Goal: Information Seeking & Learning: Learn about a topic

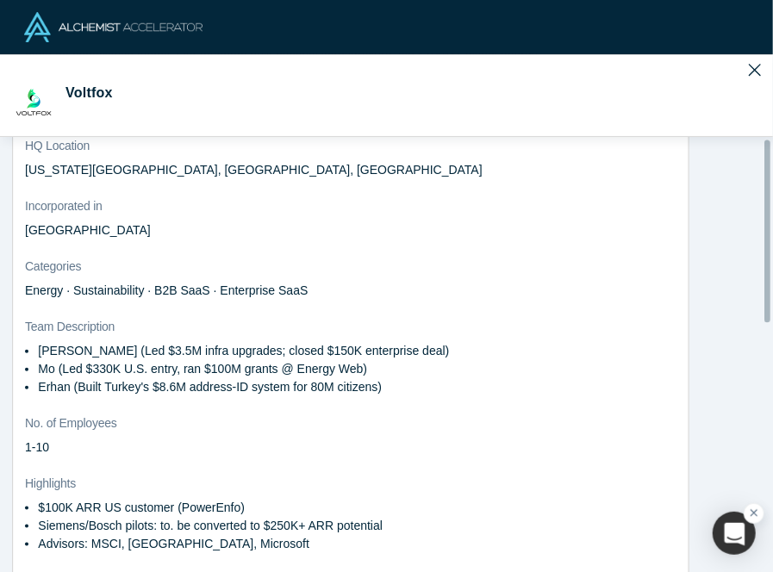
scroll to position [428, 0]
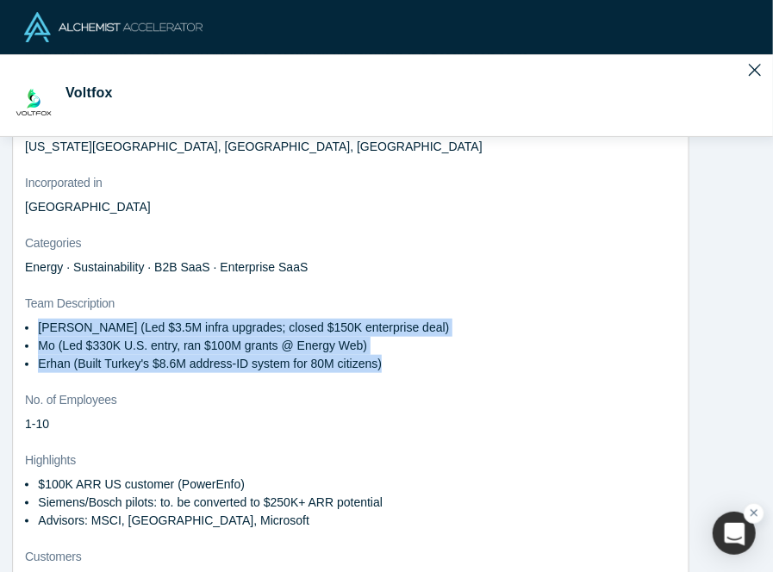
drag, startPoint x: 30, startPoint y: 298, endPoint x: 382, endPoint y: 337, distance: 353.7
click at [382, 337] on ul "[PERSON_NAME] (Led $3.5M infra upgrades; closed $150K enterprise deal) Mo (Led …" at bounding box center [284, 346] width 519 height 54
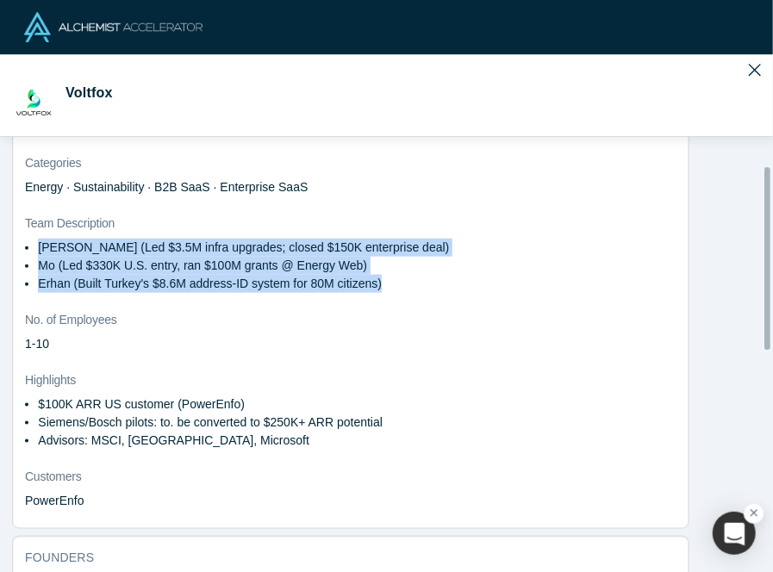
scroll to position [509, 0]
copy ul "[PERSON_NAME] (Led $3.5M infra upgrades; closed $150K enterprise deal) Mo (Led …"
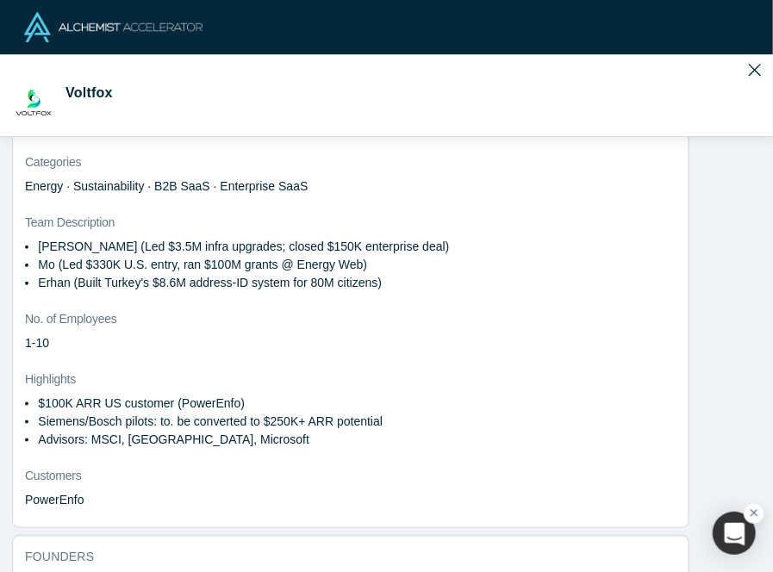
click at [165, 431] on p "Advisors: MSCI, [GEOGRAPHIC_DATA], Microsoft" at bounding box center [291, 440] width 506 height 18
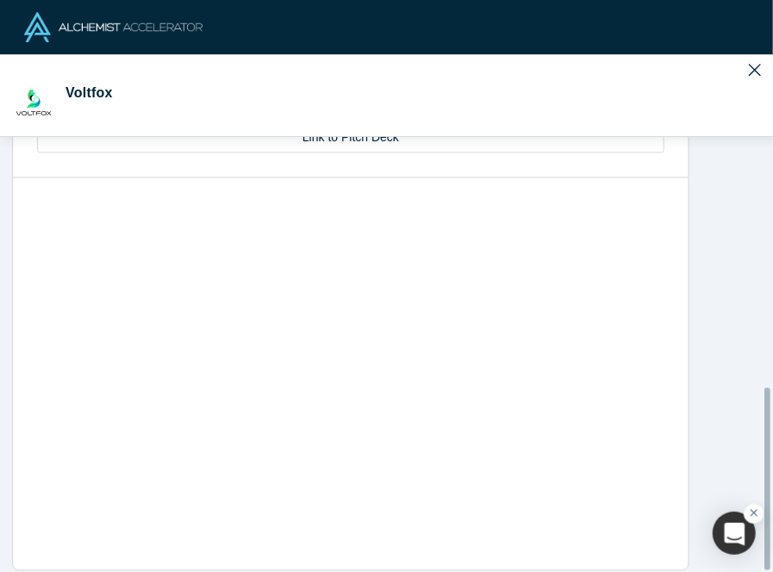
scroll to position [1189, 0]
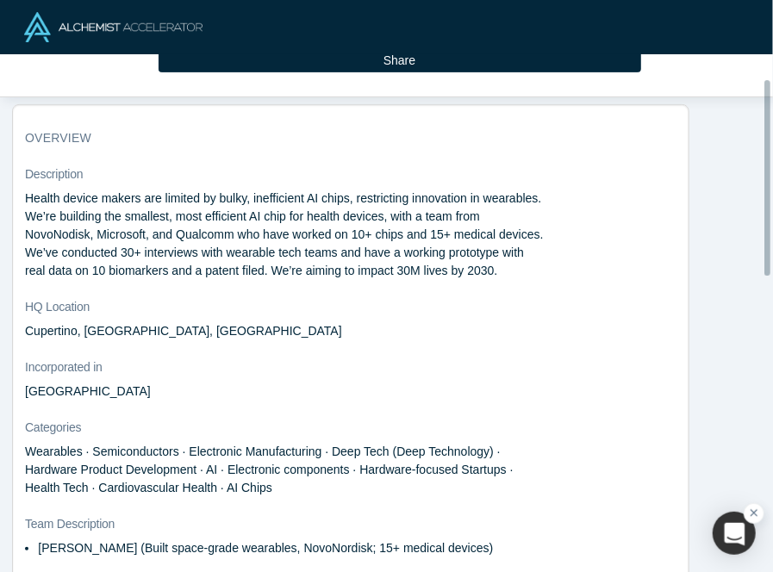
scroll to position [212, 0]
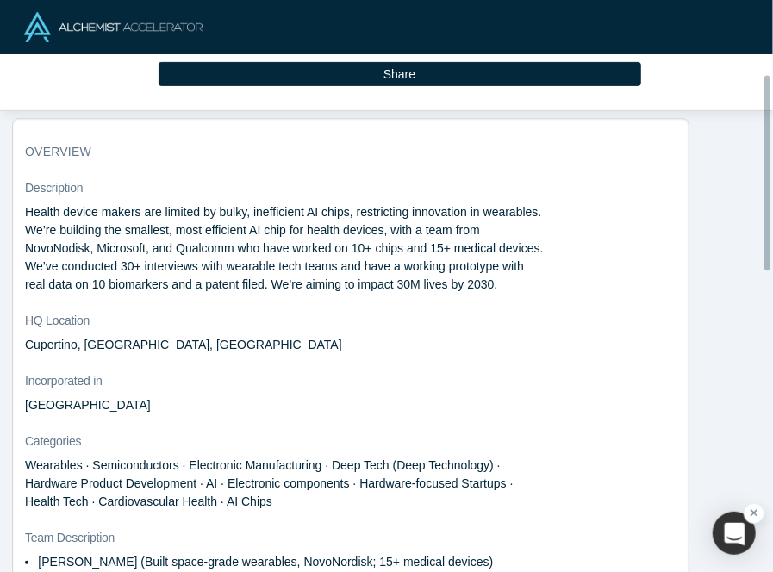
click at [143, 242] on p "Health device makers are limited by bulky, inefficient AI chips, restricting in…" at bounding box center [284, 248] width 519 height 90
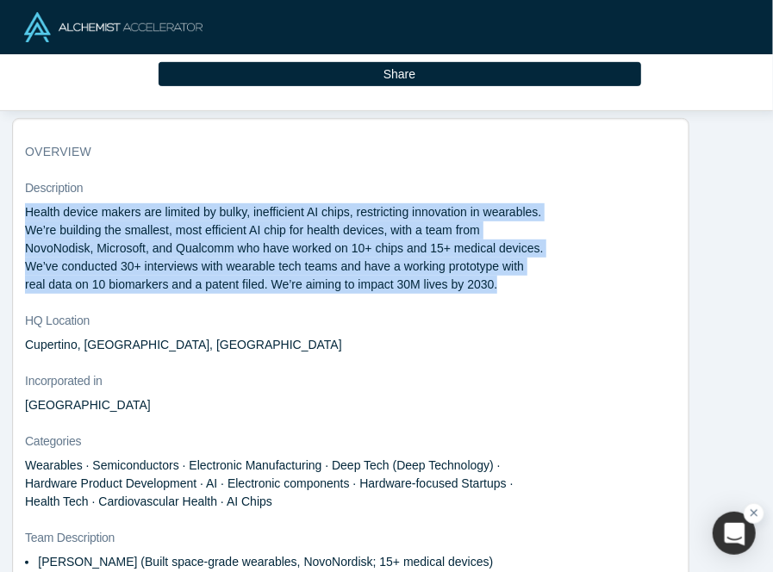
drag, startPoint x: 18, startPoint y: 199, endPoint x: 506, endPoint y: 277, distance: 494.0
click at [506, 277] on div "overview Description Health device makers are limited by bulky, inefficient AI …" at bounding box center [351, 438] width 676 height 615
copy p "Health device makers are limited by bulky, inefficient AI chips, restricting in…"
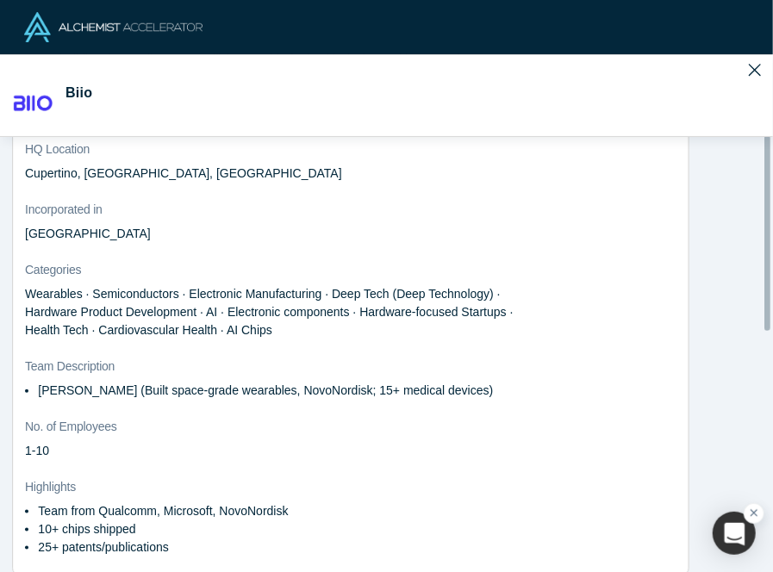
scroll to position [384, 0]
click at [94, 401] on dl "Description Health device makers are limited by bulky, inefficient AI chips, re…" at bounding box center [350, 290] width 651 height 567
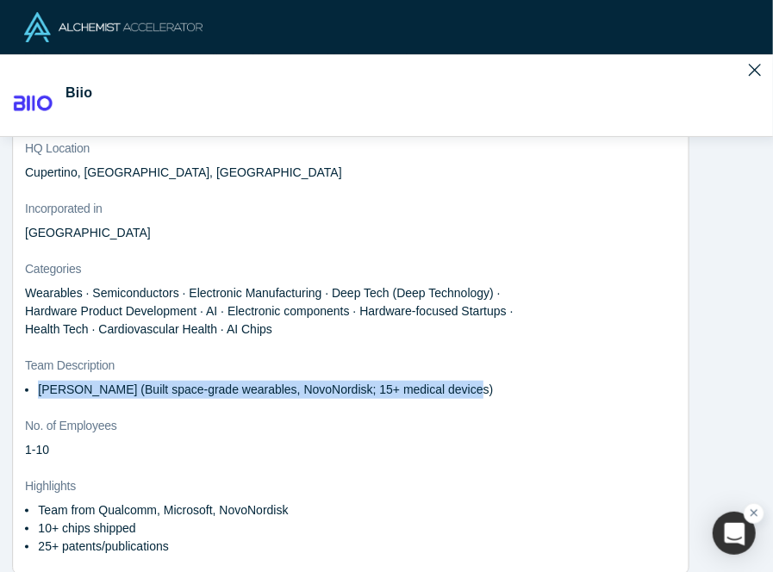
drag, startPoint x: 38, startPoint y: 385, endPoint x: 470, endPoint y: 380, distance: 432.6
click at [470, 381] on li "[PERSON_NAME] (Built space-grade wearables, NovoNordisk; 15+ medical devices)" at bounding box center [291, 390] width 506 height 18
copy li "[PERSON_NAME] (Built space-grade wearables, NovoNordisk; 15+ medical devices)"
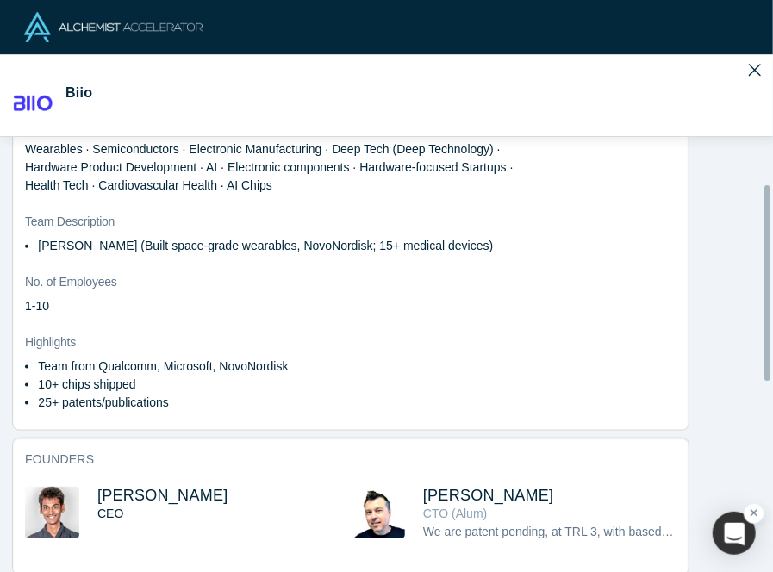
click at [69, 402] on p "25+ patents/publications" at bounding box center [291, 403] width 506 height 18
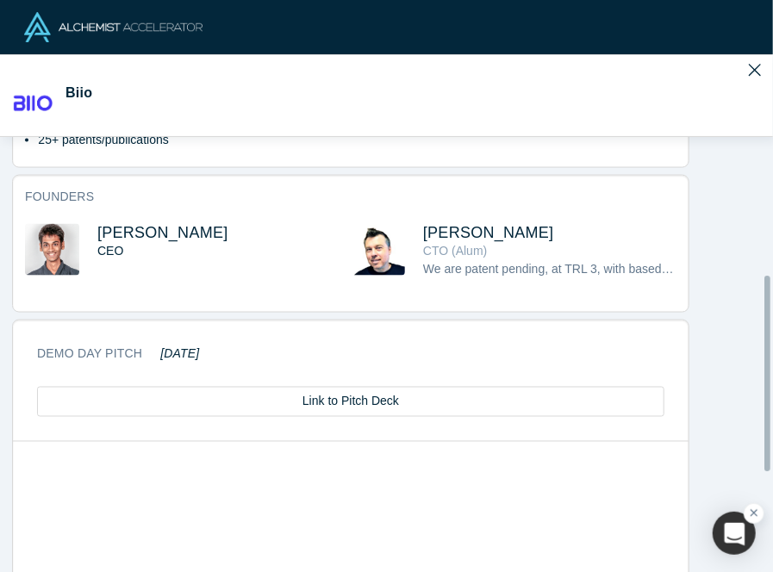
scroll to position [788, 0]
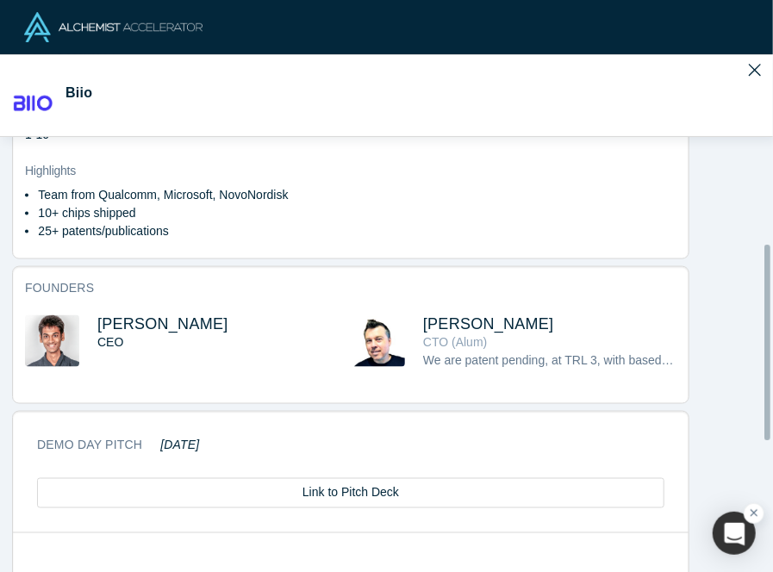
scroll to position [0, 0]
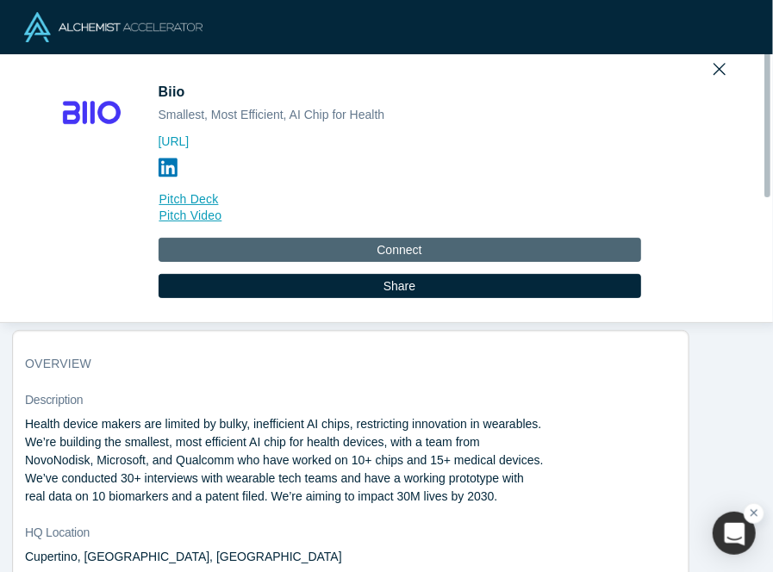
click at [321, 253] on button "Connect" at bounding box center [400, 250] width 483 height 24
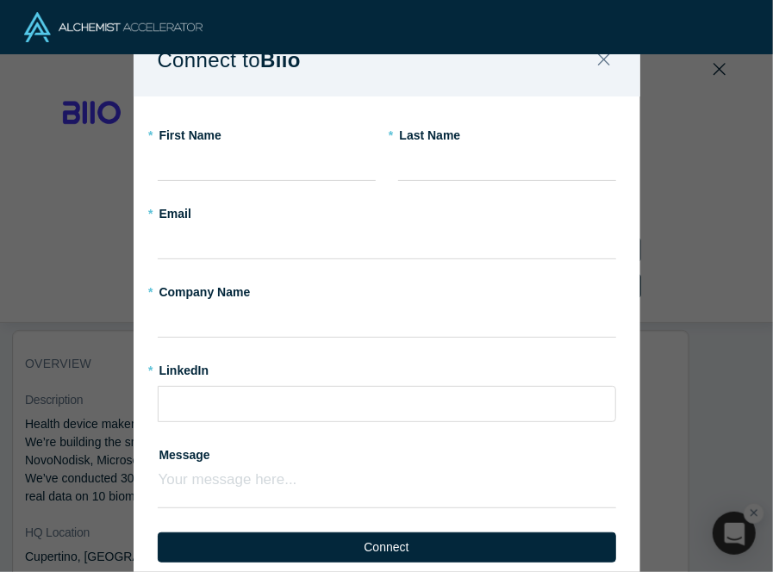
scroll to position [119, 0]
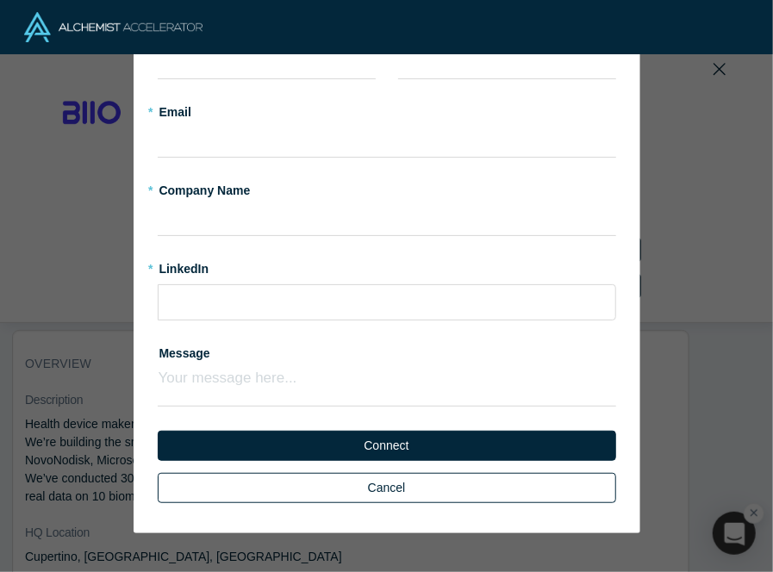
click at [367, 489] on button "Cancel" at bounding box center [387, 488] width 458 height 30
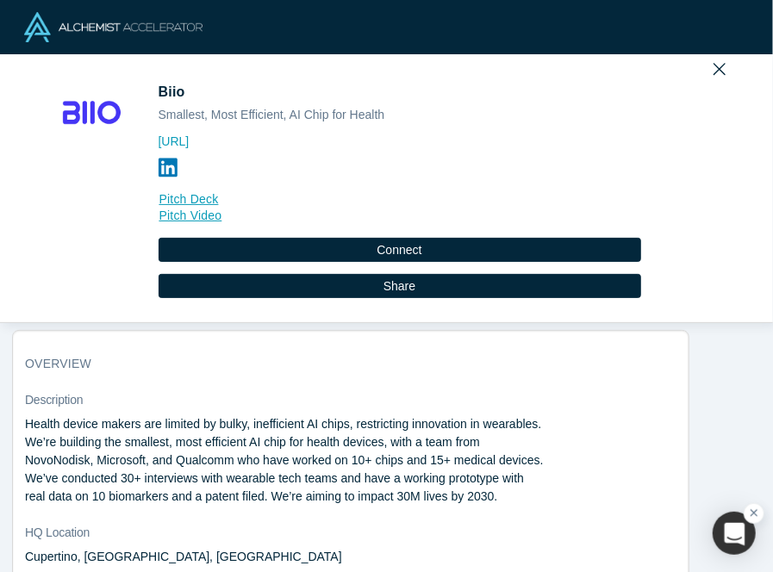
click at [158, 394] on dt "Description" at bounding box center [350, 400] width 651 height 18
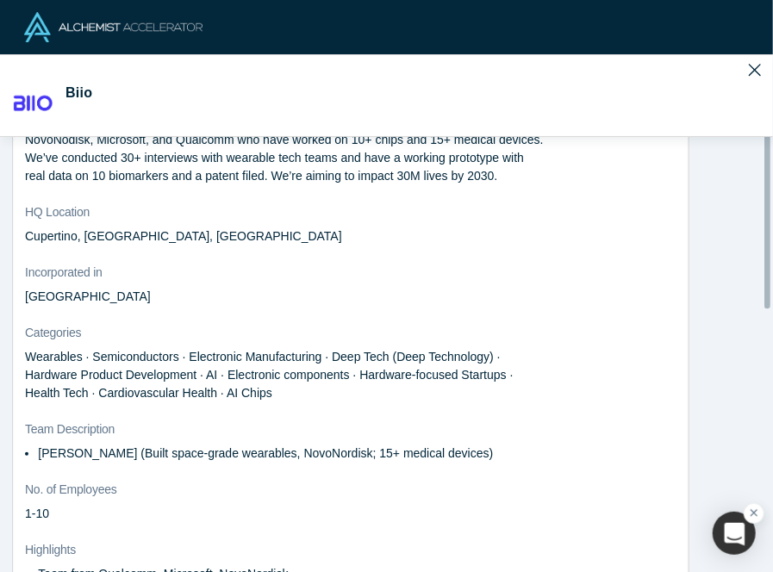
scroll to position [448, 0]
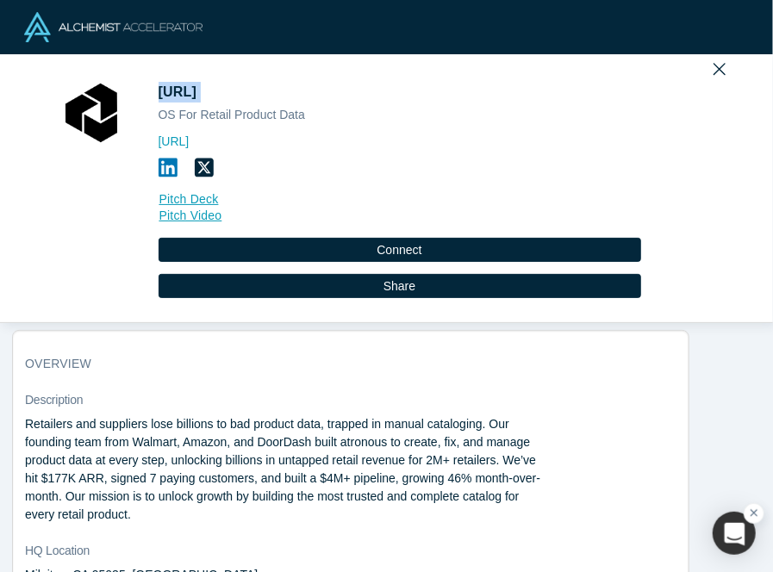
drag, startPoint x: 236, startPoint y: 90, endPoint x: 154, endPoint y: 92, distance: 81.9
click at [159, 92] on h1 "Atronous.ai" at bounding box center [400, 92] width 483 height 21
copy span "Atronous.ai"
click at [159, 92] on span "Atronous.ai" at bounding box center [180, 91] width 42 height 15
click at [195, 443] on p "Retailers and suppliers lose billions to bad product data, trapped in manual ca…" at bounding box center [284, 469] width 519 height 109
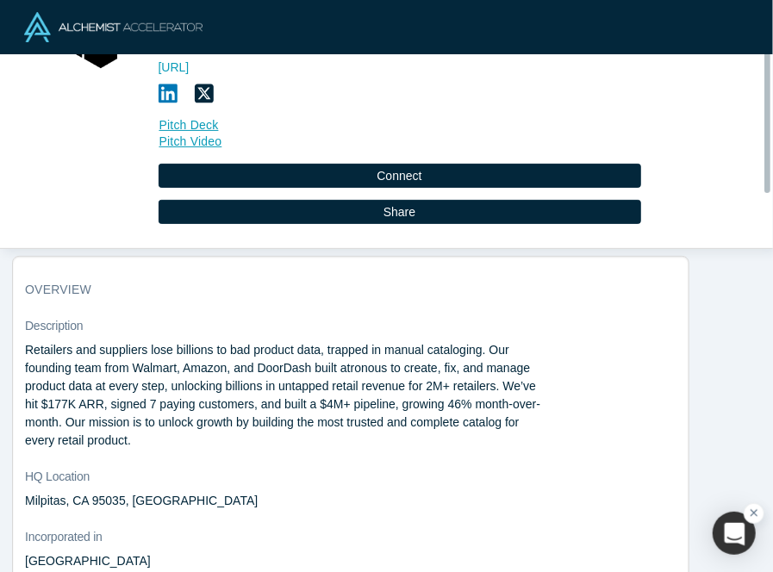
scroll to position [75, 0]
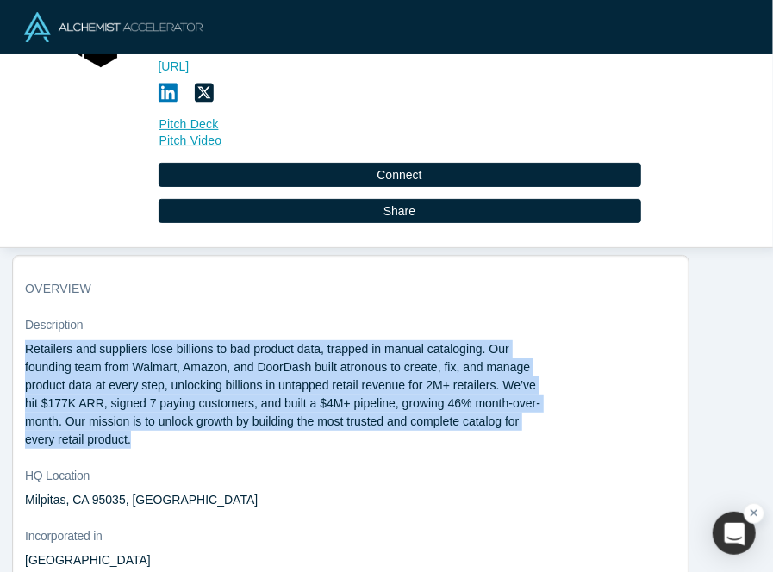
drag, startPoint x: 27, startPoint y: 346, endPoint x: 165, endPoint y: 445, distance: 169.8
click at [165, 445] on p "Retailers and suppliers lose billions to bad product data, trapped in manual ca…" at bounding box center [284, 394] width 519 height 109
copy p "Retailers and suppliers lose billions to bad product data, trapped in manual ca…"
click at [221, 396] on p "Retailers and suppliers lose billions to bad product data, trapped in manual ca…" at bounding box center [284, 394] width 519 height 109
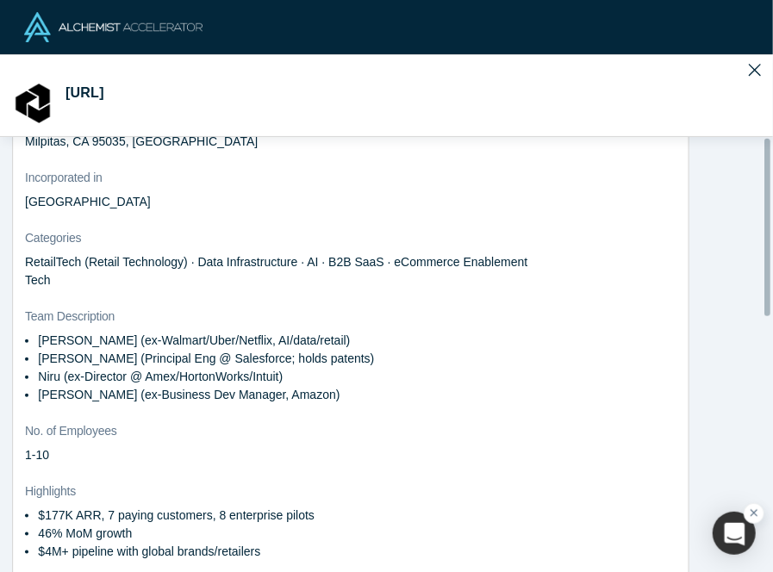
scroll to position [433, 0]
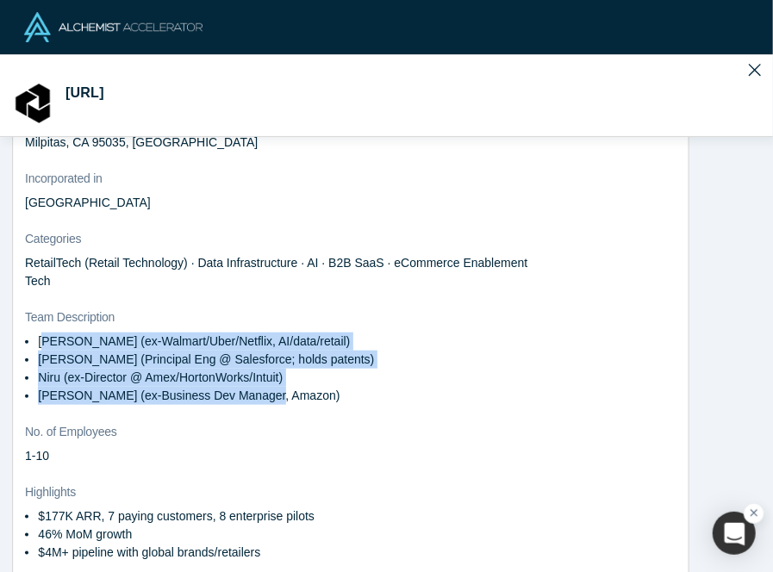
drag, startPoint x: 43, startPoint y: 316, endPoint x: 319, endPoint y: 376, distance: 282.1
click at [319, 376] on ul "Jayashree (ex-Walmart/Uber/Netflix, AI/data/retail) Surajit (Principal Eng @ Sa…" at bounding box center [284, 369] width 519 height 72
copy ul "ayashree (ex-Walmart/Uber/Netflix, AI/data/retail) Surajit (Principal Eng @ Sal…"
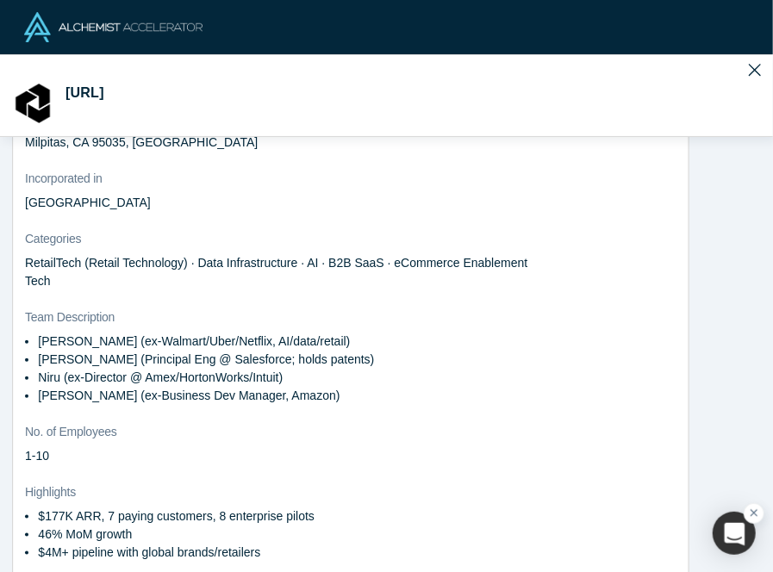
click at [122, 483] on dt "Highlights" at bounding box center [350, 492] width 651 height 18
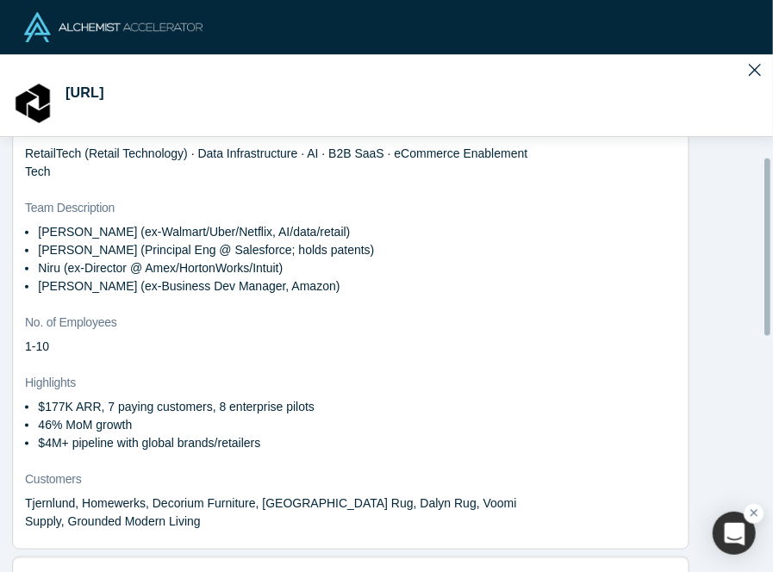
scroll to position [561, 0]
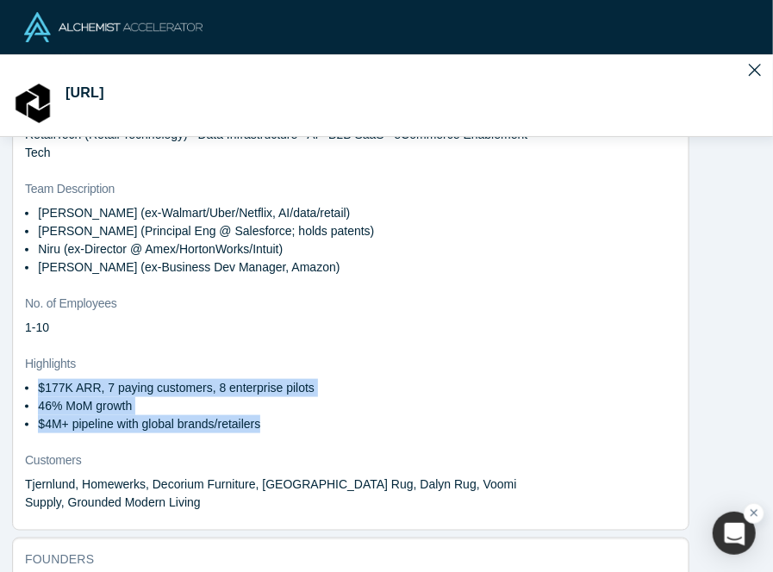
drag, startPoint x: 26, startPoint y: 360, endPoint x: 277, endPoint y: 406, distance: 255.7
click at [277, 406] on ul "$177K ARR, 7 paying customers, 8 enterprise pilots 46% MoM growth $4M+ pipeline…" at bounding box center [284, 406] width 519 height 54
copy ul "$177K ARR, 7 paying customers, 8 enterprise pilots 46% MoM growth $4M+ pipeline…"
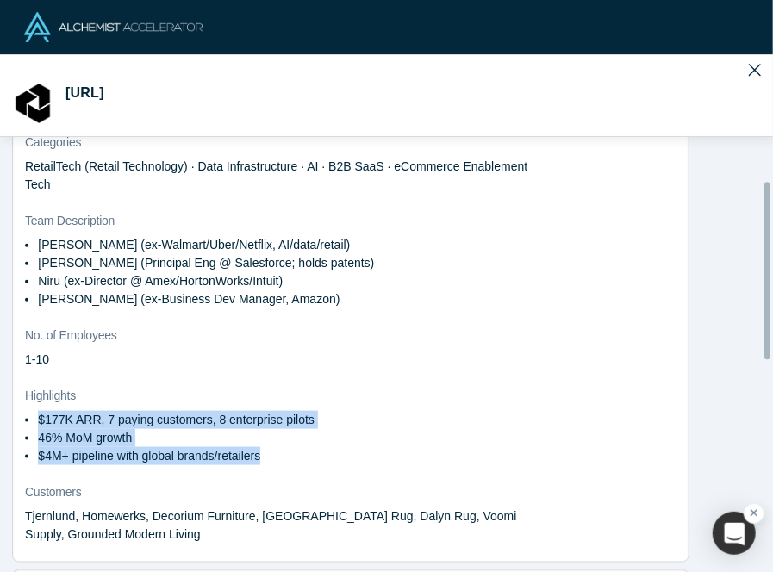
scroll to position [0, 0]
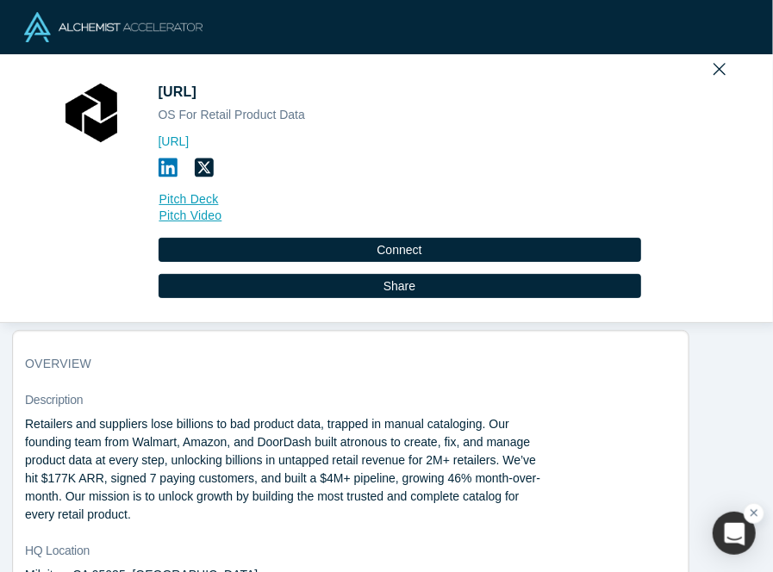
click at [227, 140] on link "https://atronous.ai" at bounding box center [400, 142] width 483 height 18
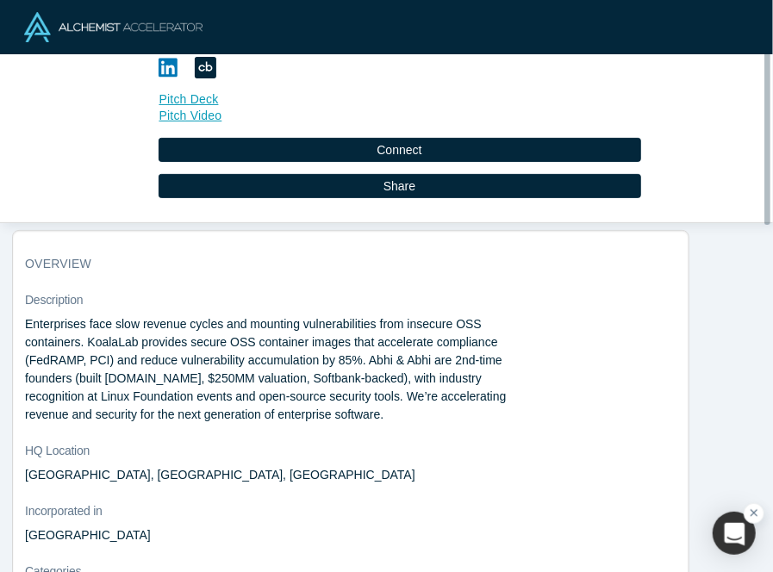
scroll to position [103, 0]
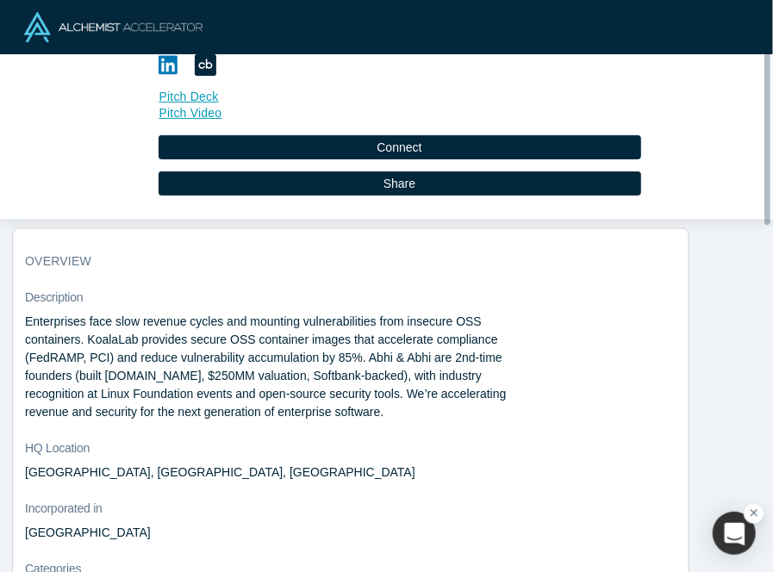
click at [128, 328] on p "Enterprises face slow revenue cycles and mounting vulnerabilities from insecure…" at bounding box center [284, 367] width 519 height 109
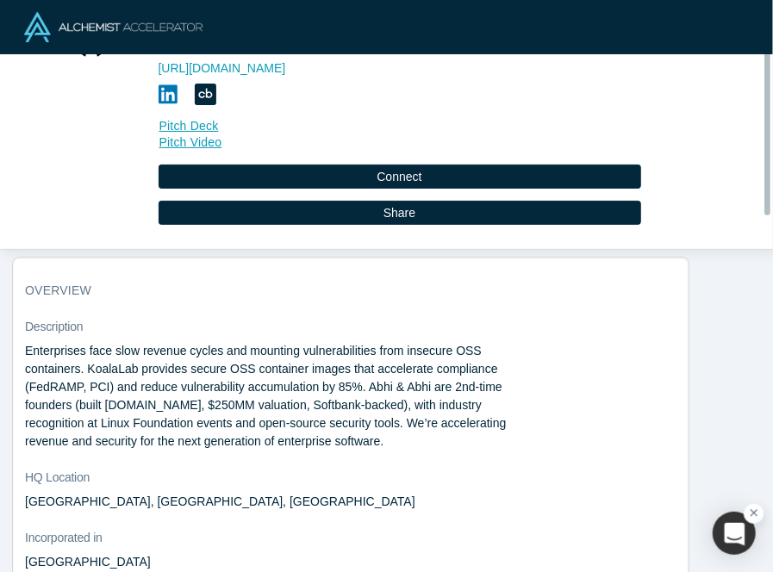
scroll to position [76, 0]
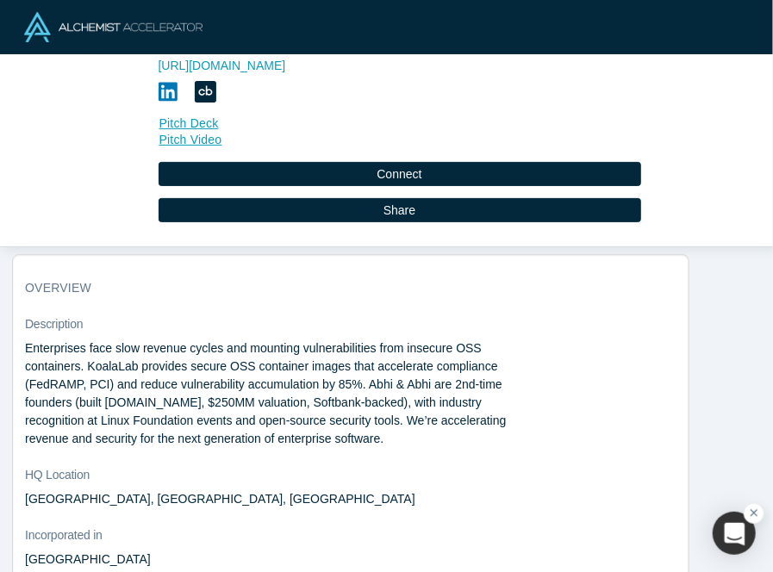
click at [91, 346] on p "Enterprises face slow revenue cycles and mounting vulnerabilities from insecure…" at bounding box center [284, 394] width 519 height 109
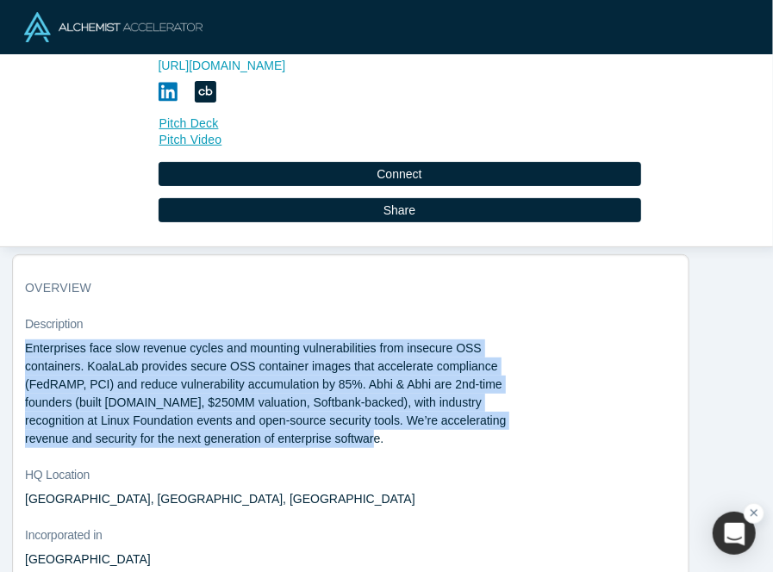
drag, startPoint x: 24, startPoint y: 343, endPoint x: 292, endPoint y: 436, distance: 283.7
copy p "Enterprises face slow revenue cycles and mounting vulnerabilities from insecure…"
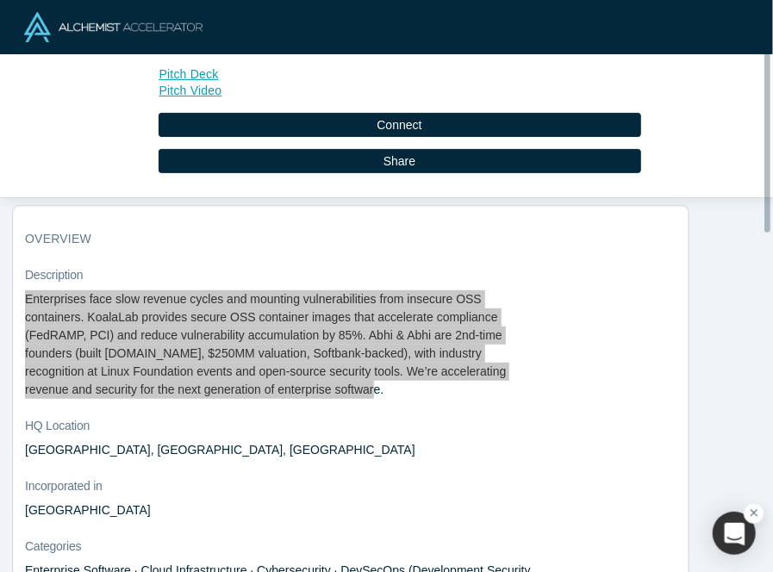
scroll to position [124, 0]
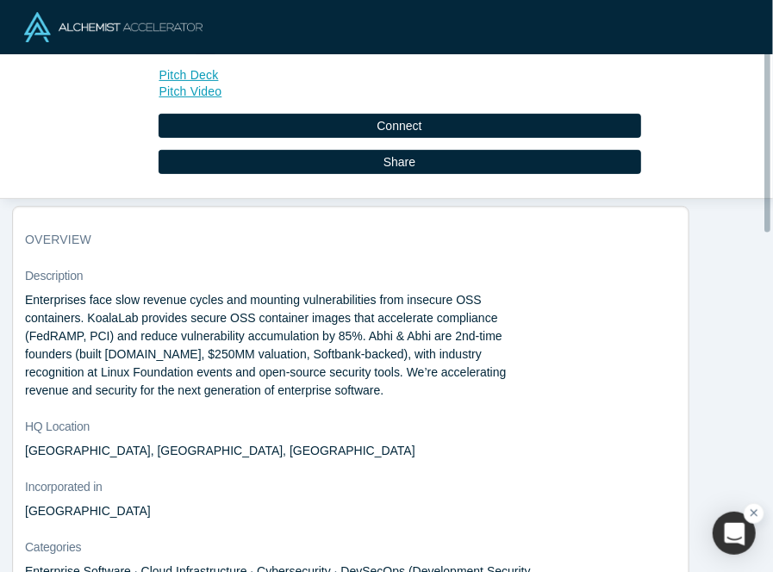
click at [159, 410] on dl "Description Enterprises face slow revenue cycles and mounting vulnerabilities f…" at bounding box center [350, 577] width 651 height 621
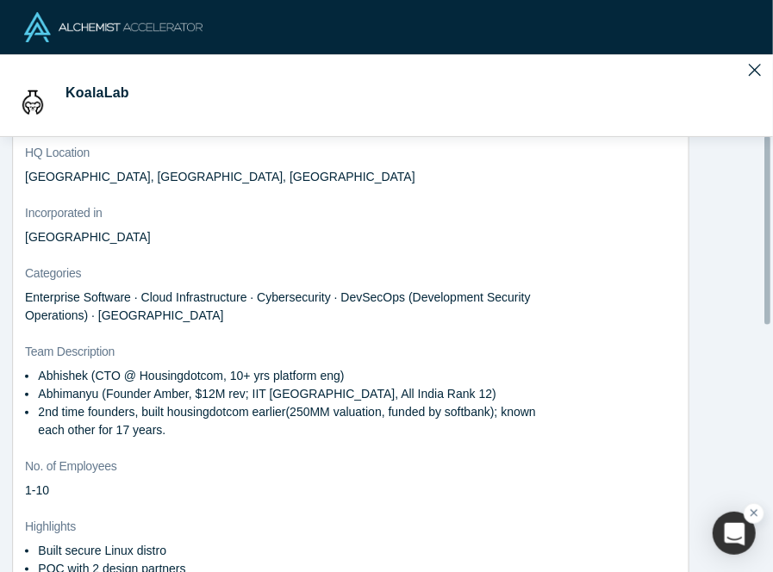
scroll to position [419, 0]
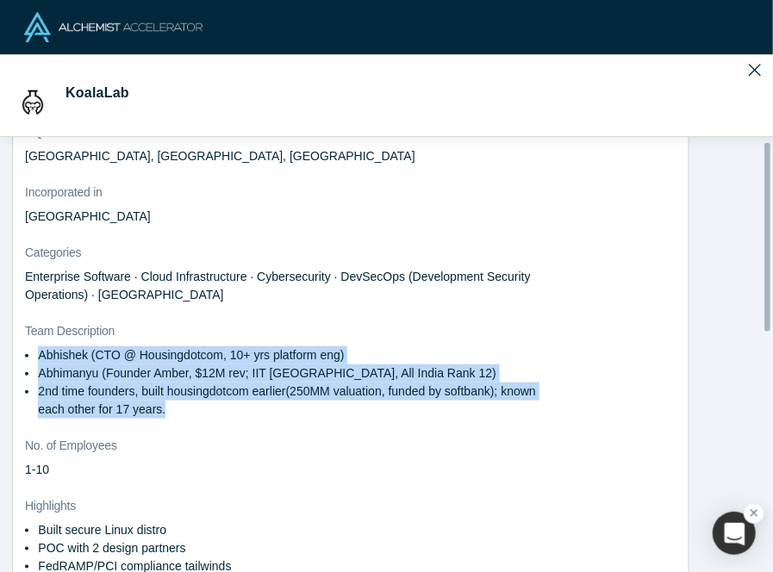
drag, startPoint x: 20, startPoint y: 342, endPoint x: 196, endPoint y: 416, distance: 190.8
click at [196, 416] on div "overview Description Enterprises face slow revenue cycles and mounting vulnerab…" at bounding box center [351, 259] width 676 height 670
copy ul "Abhishek (CTO @ Housingdotcom, 10+ yrs platform eng) Abhimanyu (Founder Amber, …"
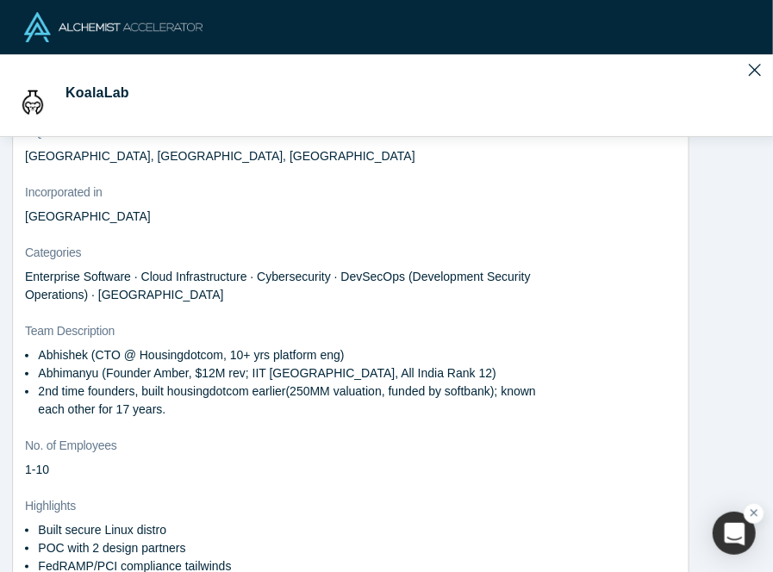
click at [169, 480] on dl "Description Enterprises face slow revenue cycles and mounting vulnerabilities f…" at bounding box center [350, 282] width 651 height 621
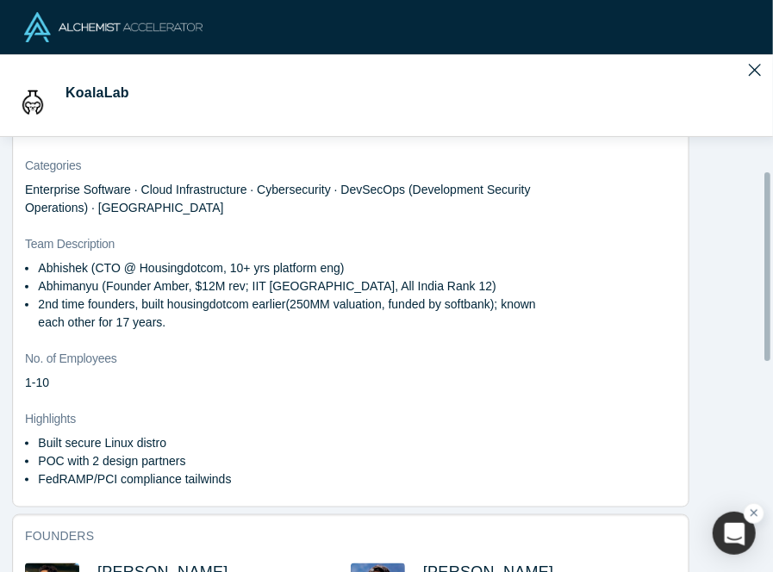
scroll to position [507, 0]
click at [136, 311] on p "2nd time founders, built housingdotcom earlier(250MM valuation, funded by softb…" at bounding box center [291, 313] width 506 height 36
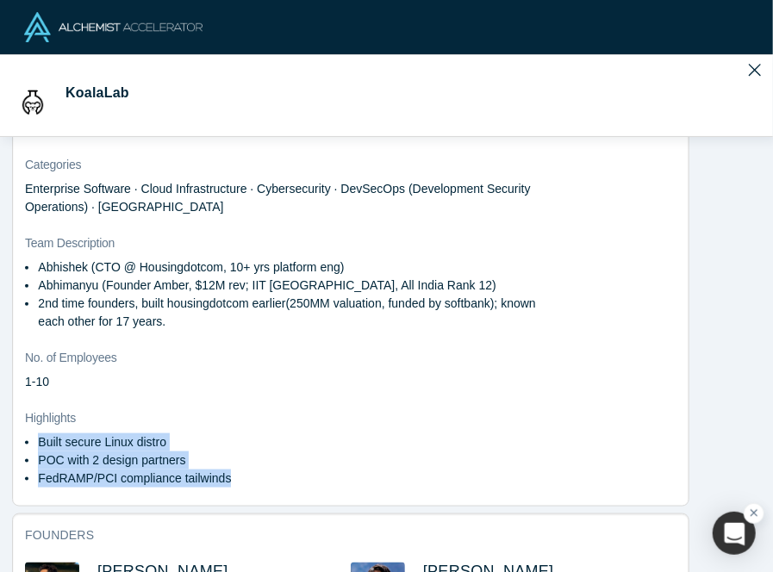
drag, startPoint x: 36, startPoint y: 436, endPoint x: 246, endPoint y: 473, distance: 213.5
click at [246, 473] on ul "Built secure Linux distro POC with 2 design partners FedRAMP/PCI compliance tai…" at bounding box center [284, 460] width 519 height 54
copy ul "Built secure Linux distro POC with 2 design partners FedRAMP/PCI compliance tai…"
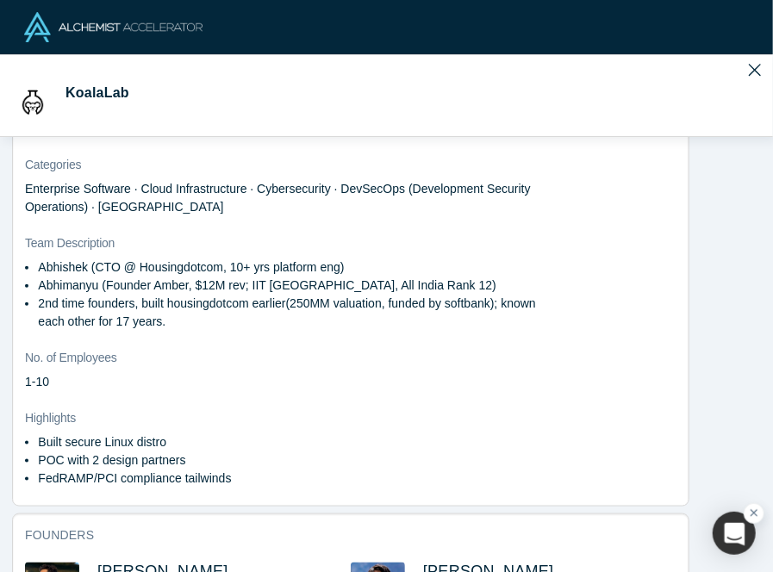
click at [128, 389] on dl "Description Enterprises face slow revenue cycles and mounting vulnerabilities f…" at bounding box center [350, 195] width 651 height 621
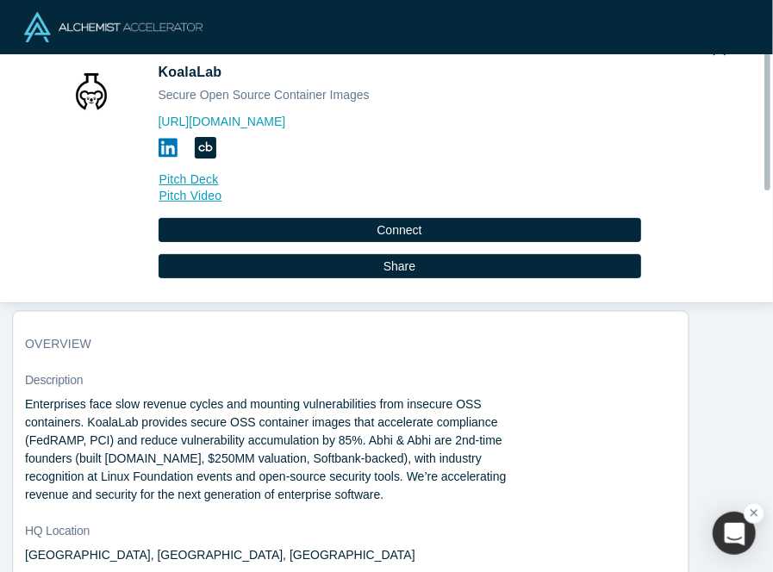
scroll to position [0, 0]
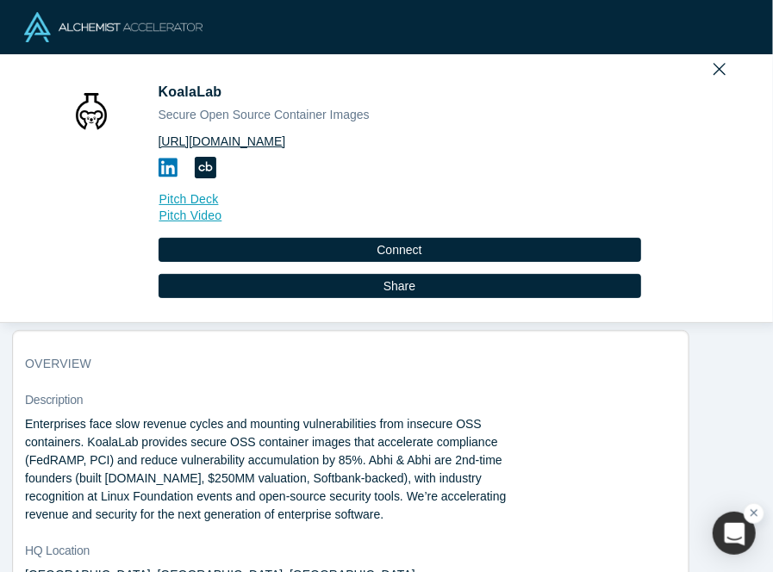
click at [234, 143] on link "https://www.koalalab.com" at bounding box center [400, 142] width 483 height 18
